Goal: Navigation & Orientation: Find specific page/section

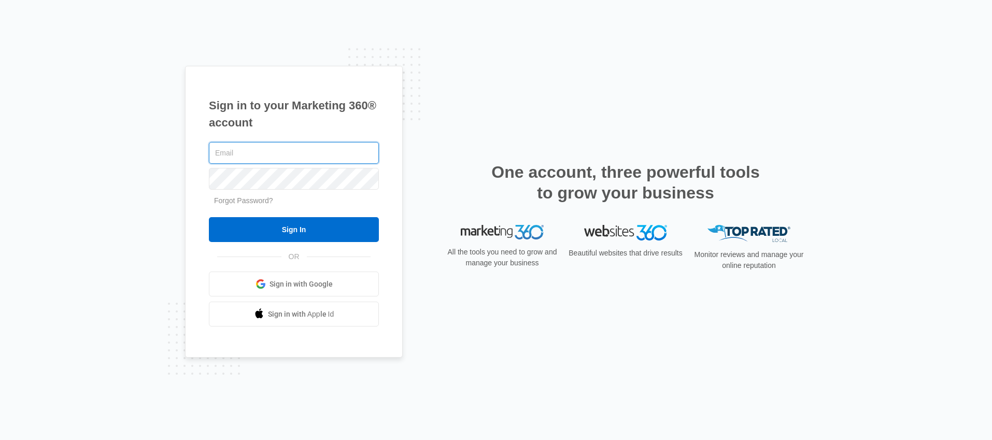
type input "[EMAIL_ADDRESS][DOMAIN_NAME]"
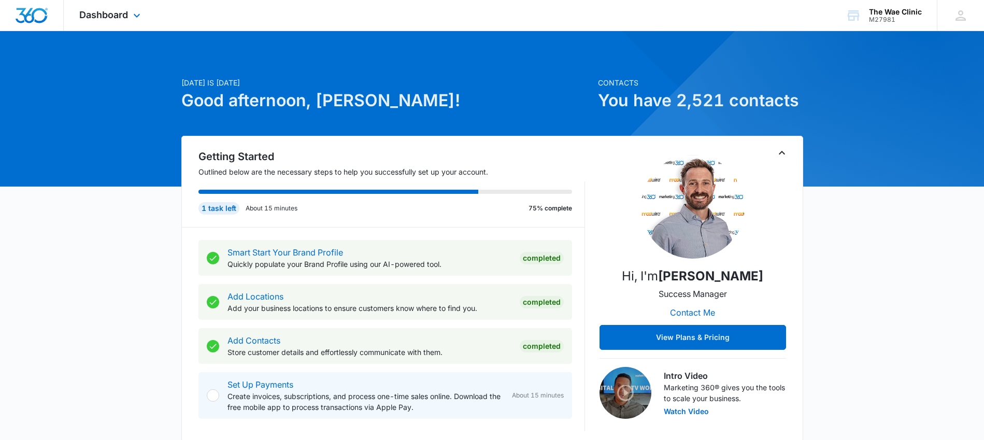
click at [112, 22] on div "Dashboard Apps Reputation Websites Forms CRM Email Social POS Content Ads Intel…" at bounding box center [111, 15] width 95 height 31
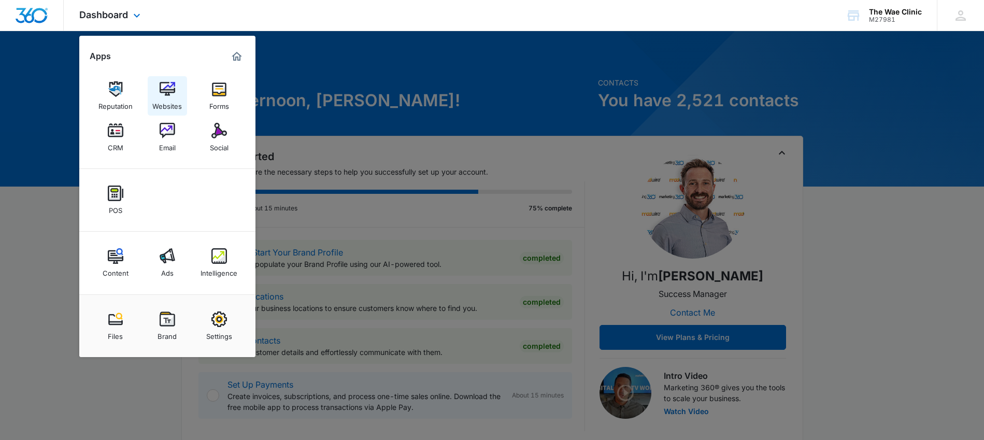
click at [165, 84] on img at bounding box center [168, 89] width 16 height 16
